Goal: Information Seeking & Learning: Learn about a topic

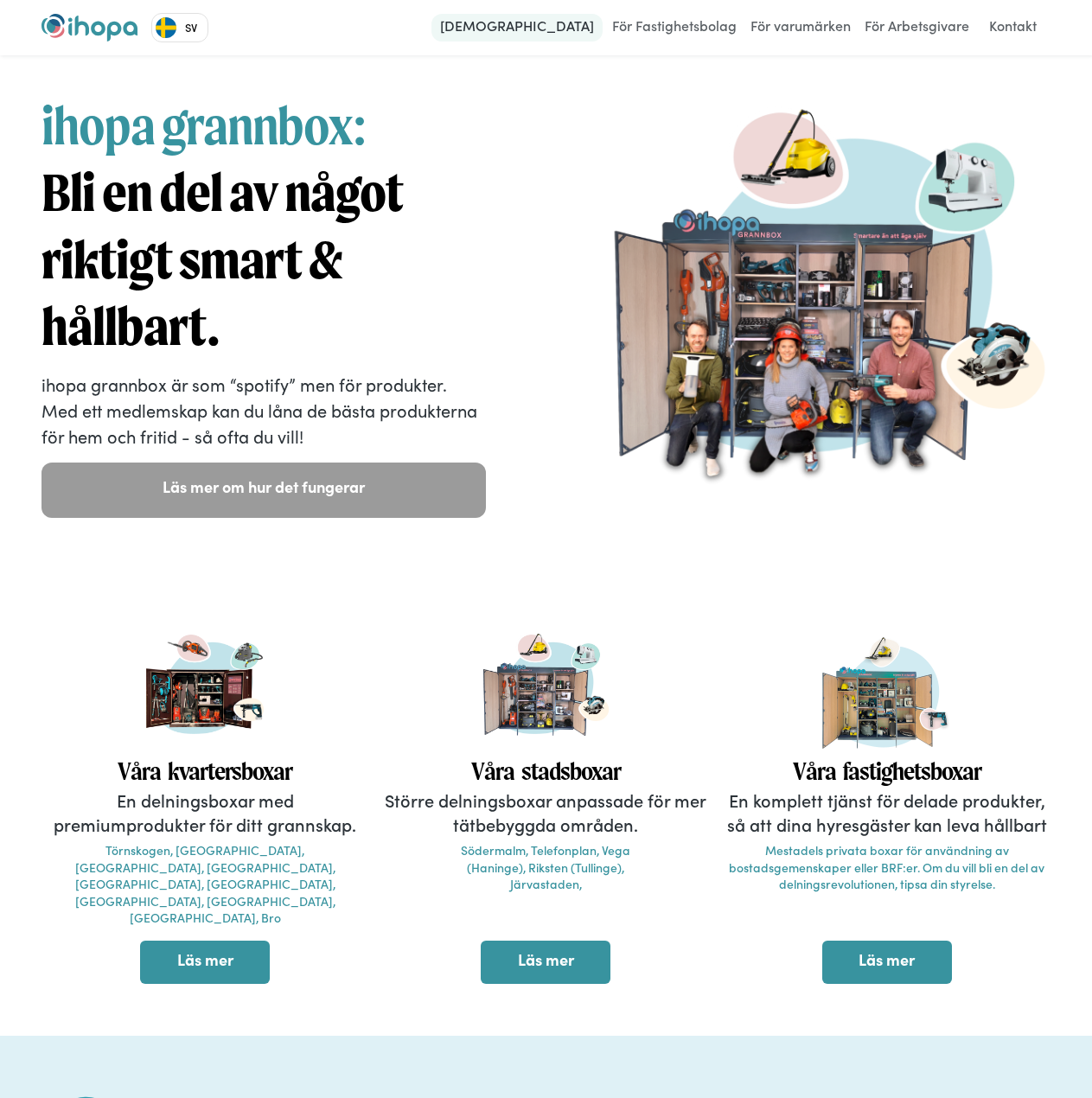
click at [569, 28] on link "[DEMOGRAPHIC_DATA]" at bounding box center [517, 27] width 171 height 28
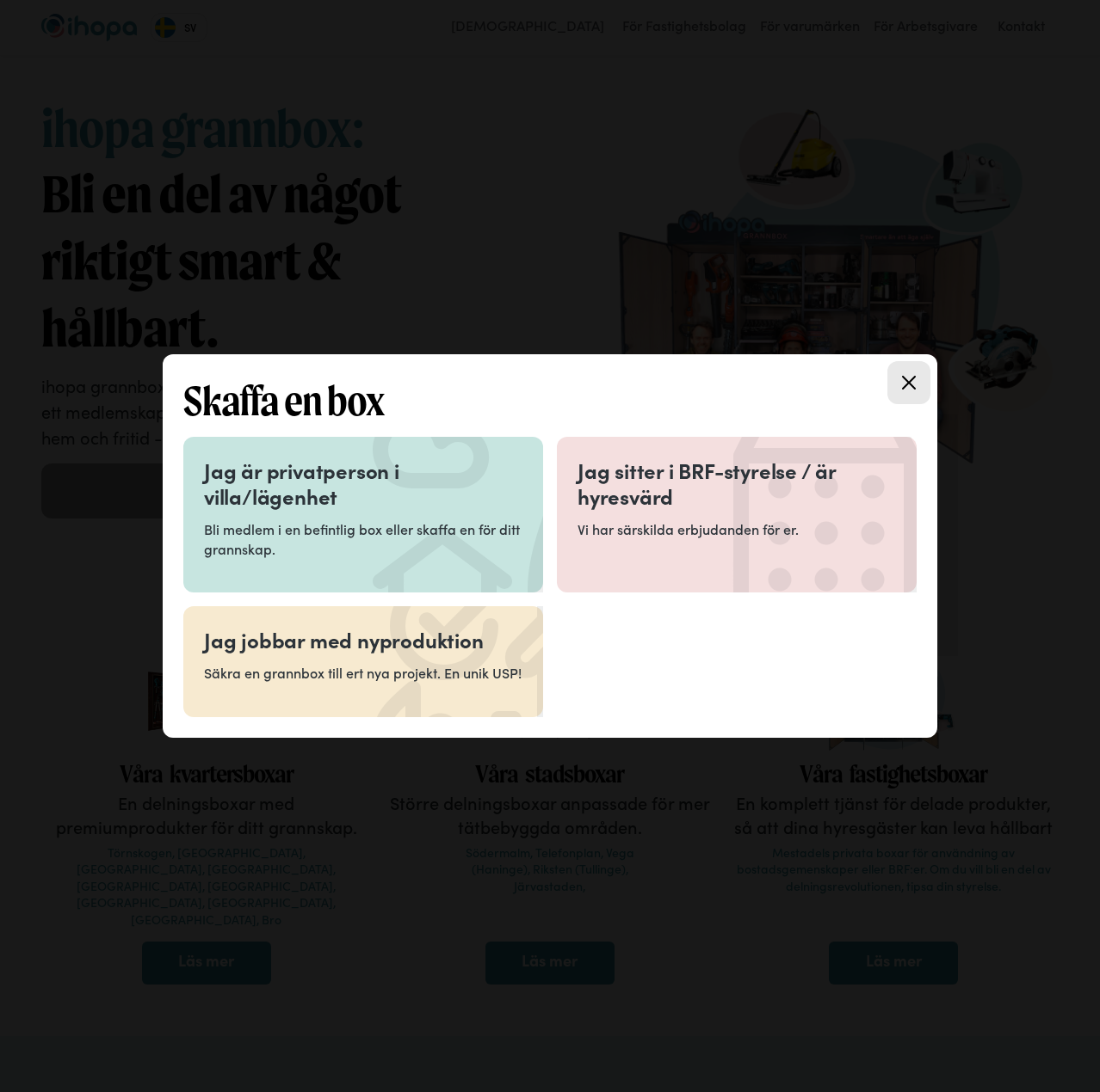
click at [355, 518] on div "Jag är privatperson i villa/lägenhet Bli medlem i en befintlig box eller skaffa…" at bounding box center [363, 514] width 318 height 115
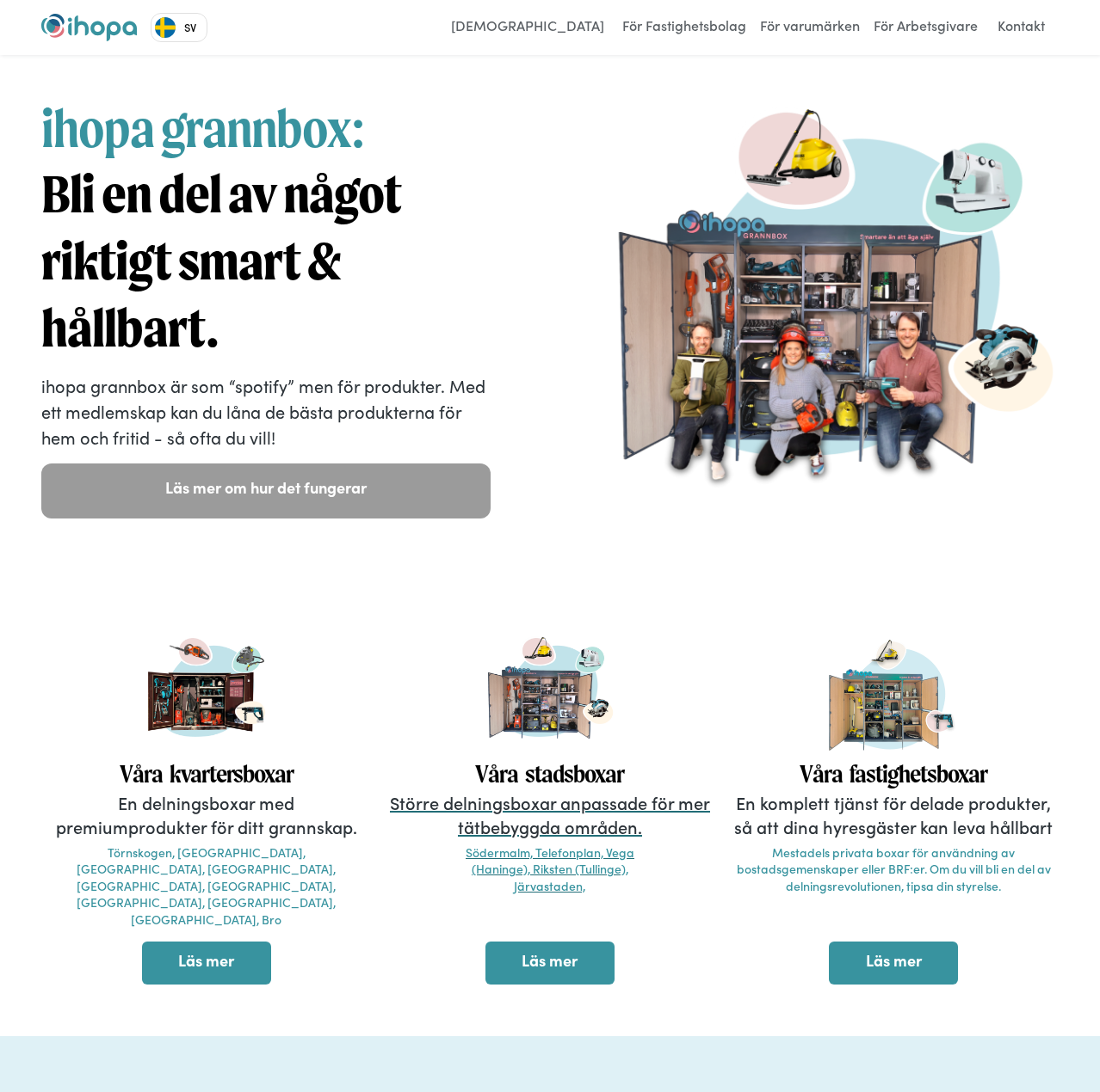
click at [577, 908] on link "Våra stadsboxar Större delningsboxar anpassade för mer tätbebyggda områden. Söd…" at bounding box center [550, 769] width 327 height 280
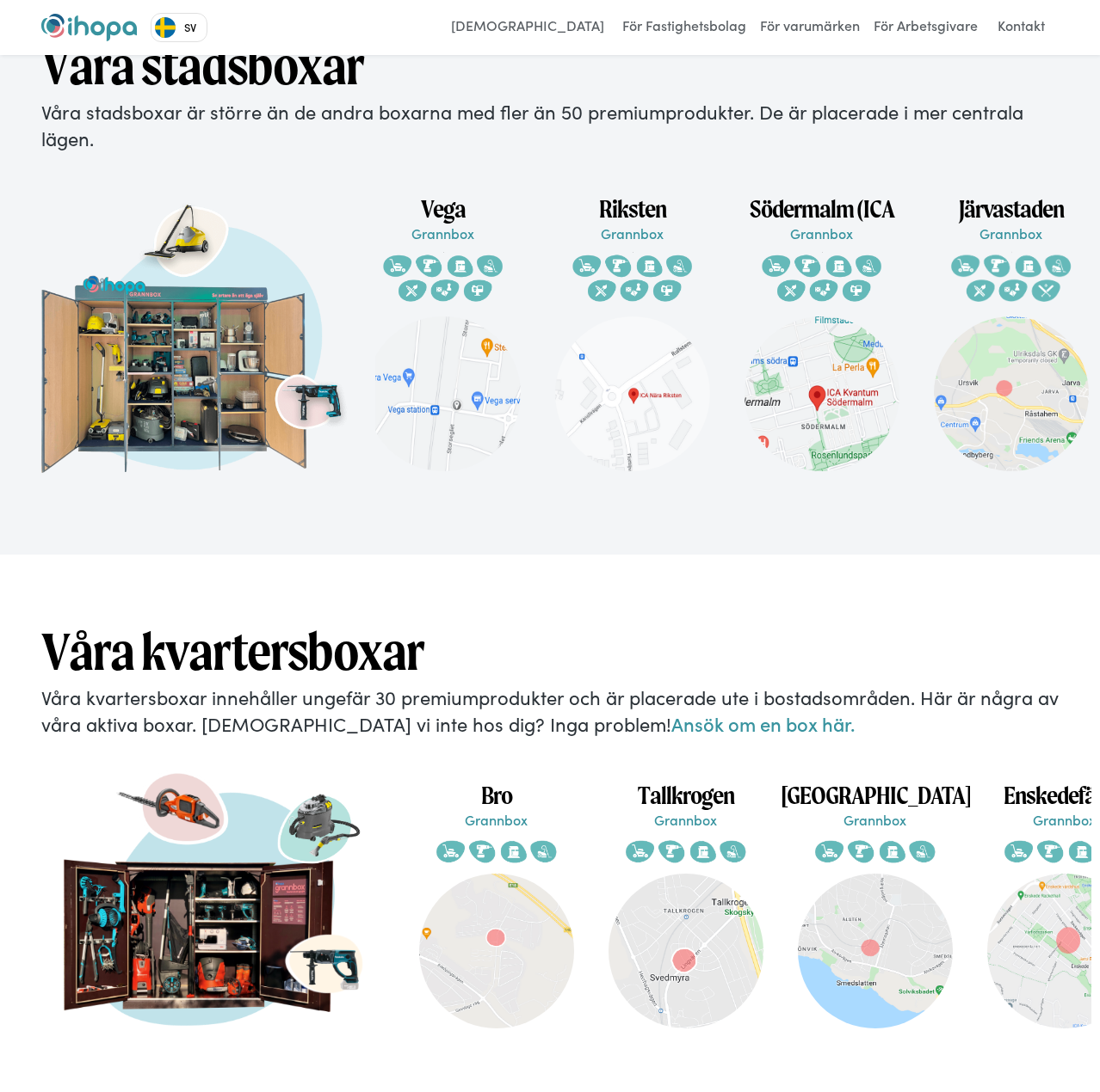
scroll to position [0, 231]
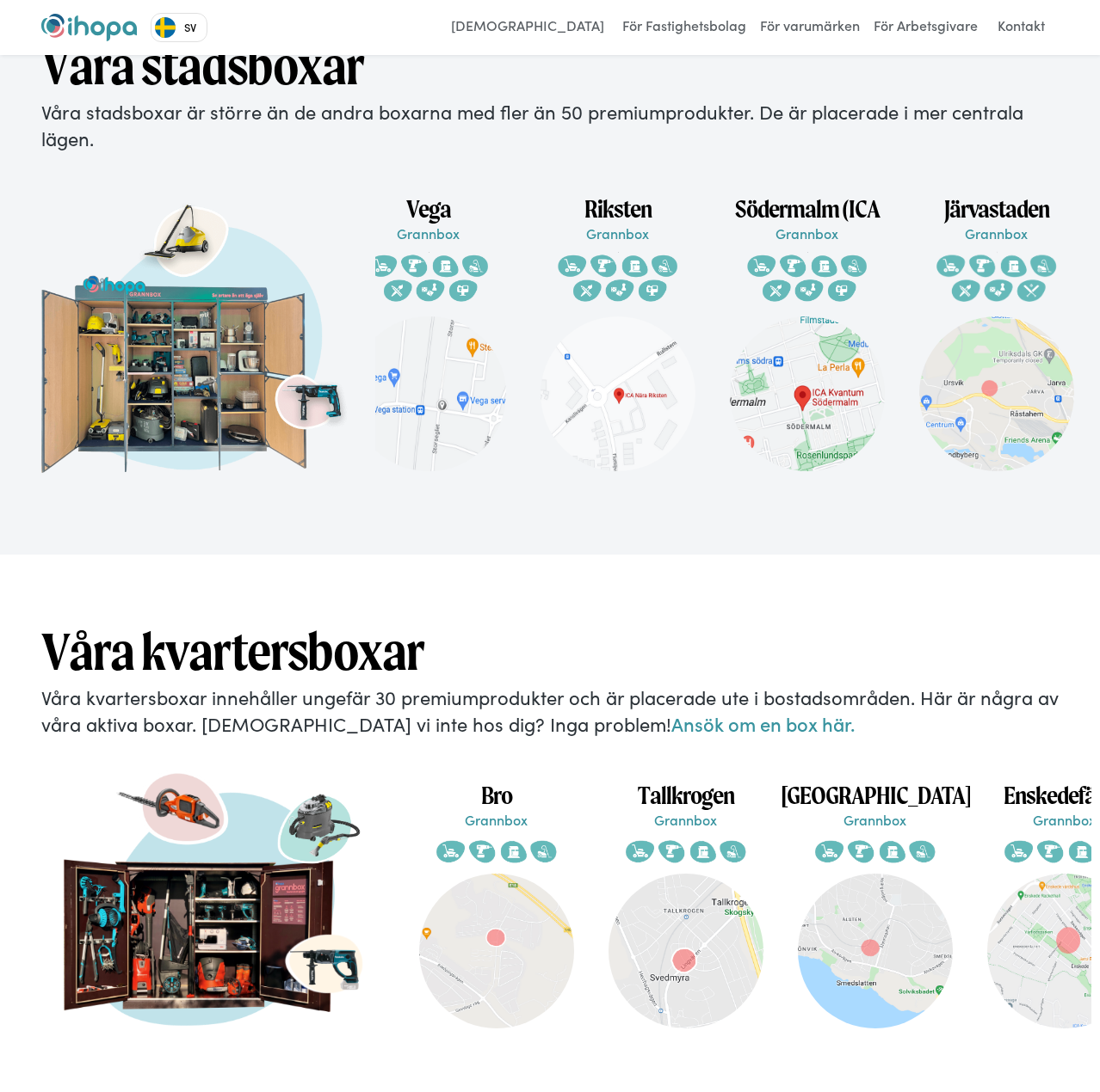
click at [783, 223] on p "Grannbox" at bounding box center [807, 233] width 189 height 19
